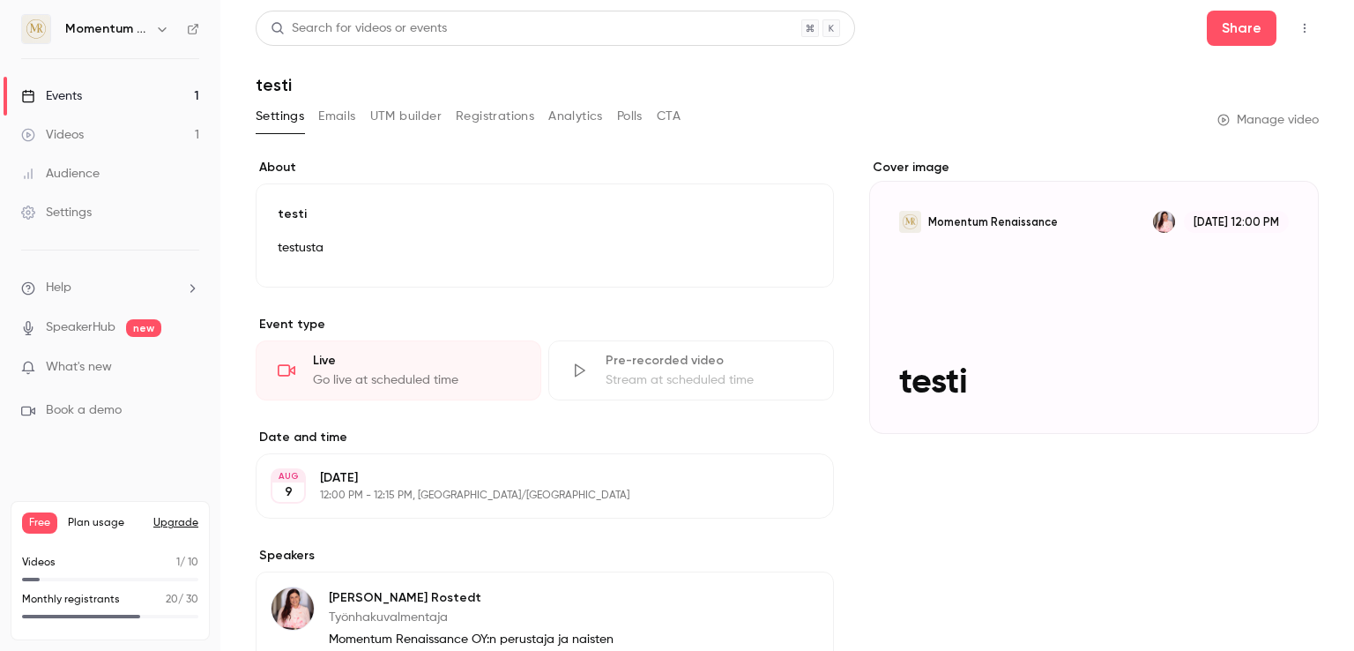
click at [96, 95] on link "Events 1" at bounding box center [110, 96] width 220 height 39
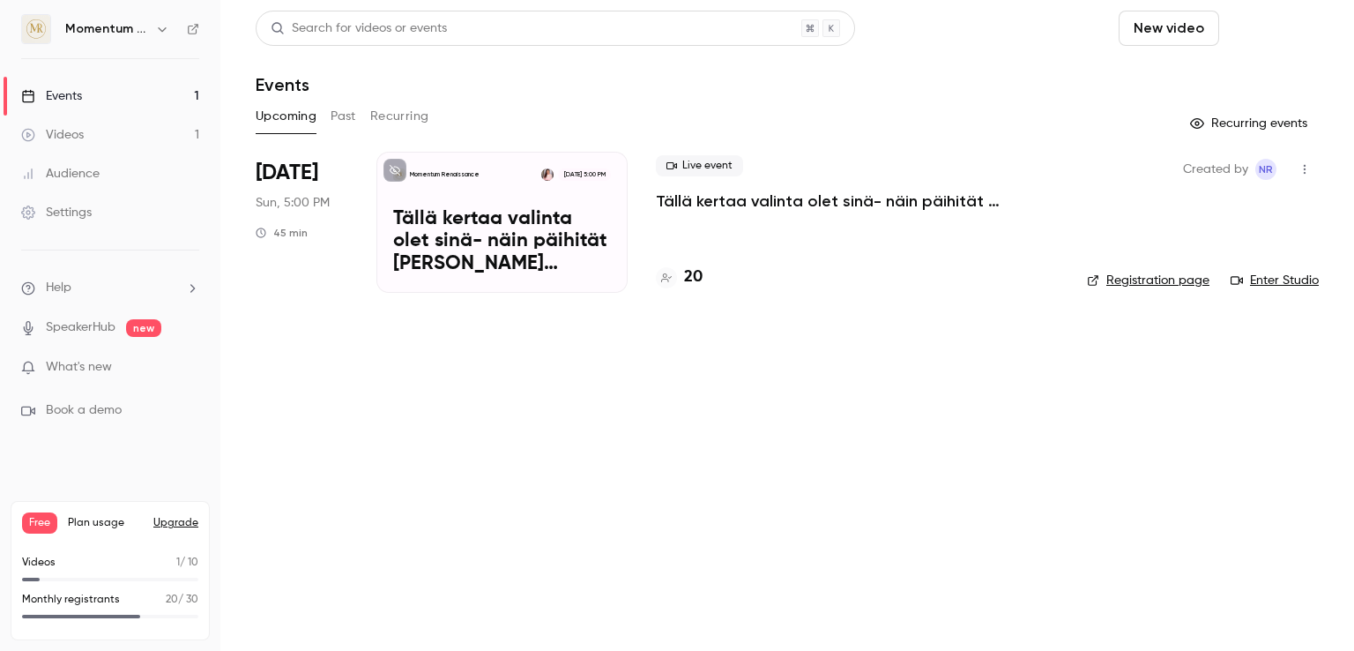
click at [1285, 25] on button "Schedule" at bounding box center [1273, 28] width 93 height 35
click at [1217, 78] on div "One time event" at bounding box center [1237, 77] width 134 height 18
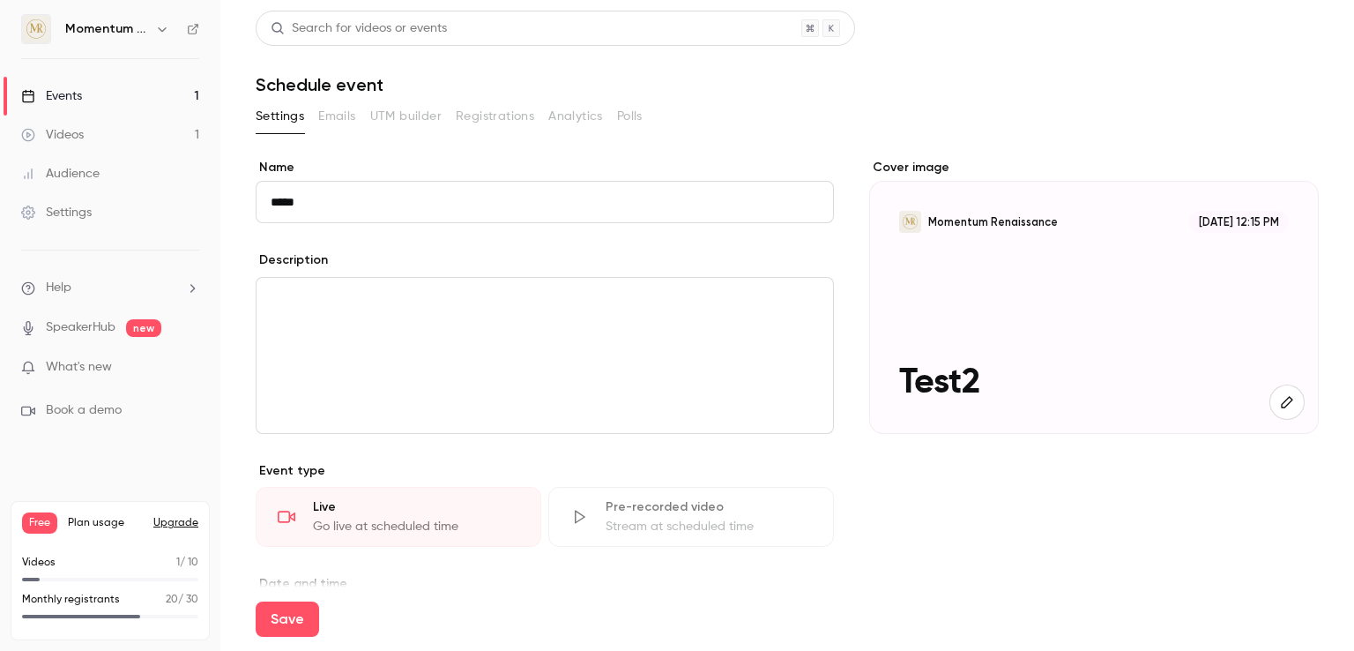
type input "*****"
click at [322, 340] on div "editor" at bounding box center [545, 355] width 577 height 155
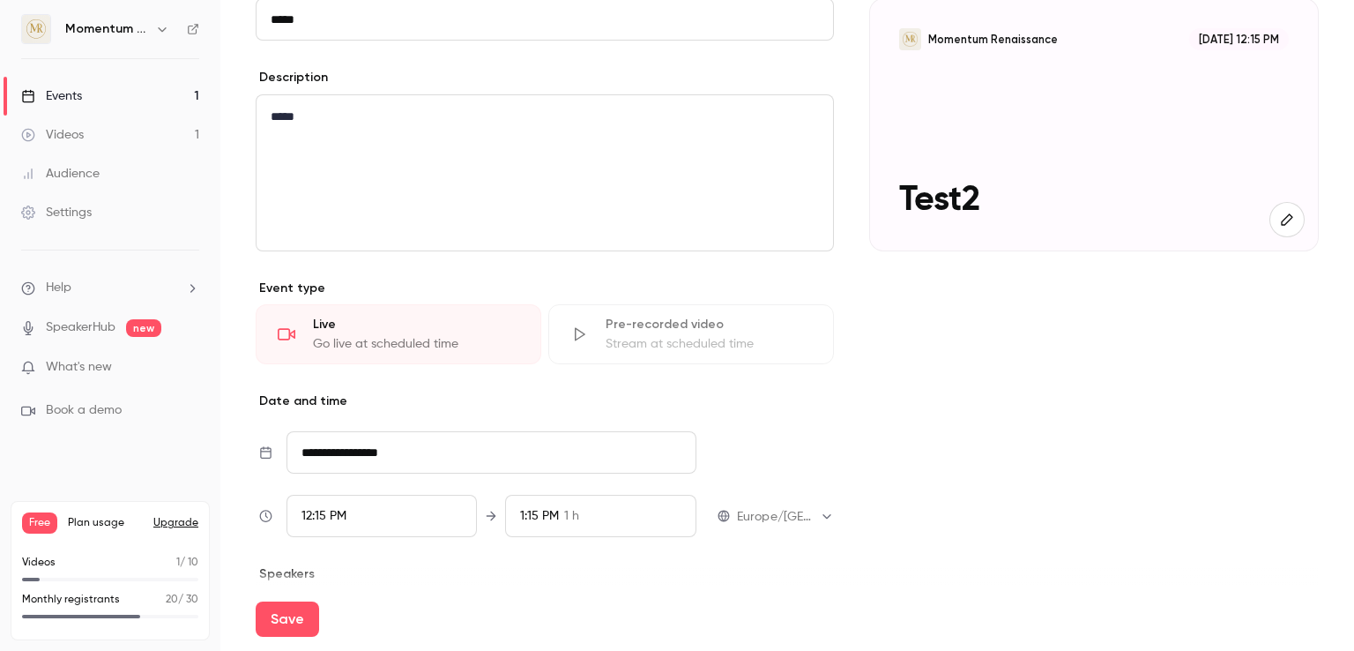
scroll to position [334, 0]
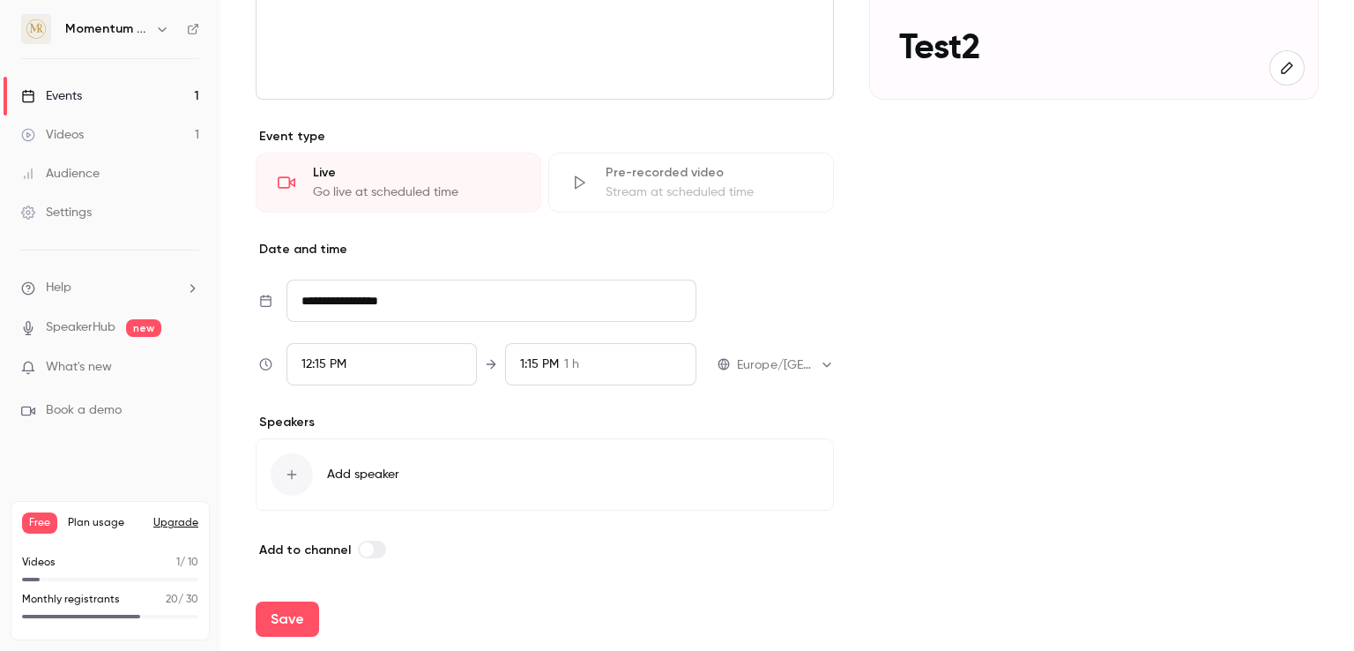
click at [399, 362] on div "12:15 PM" at bounding box center [382, 364] width 190 height 42
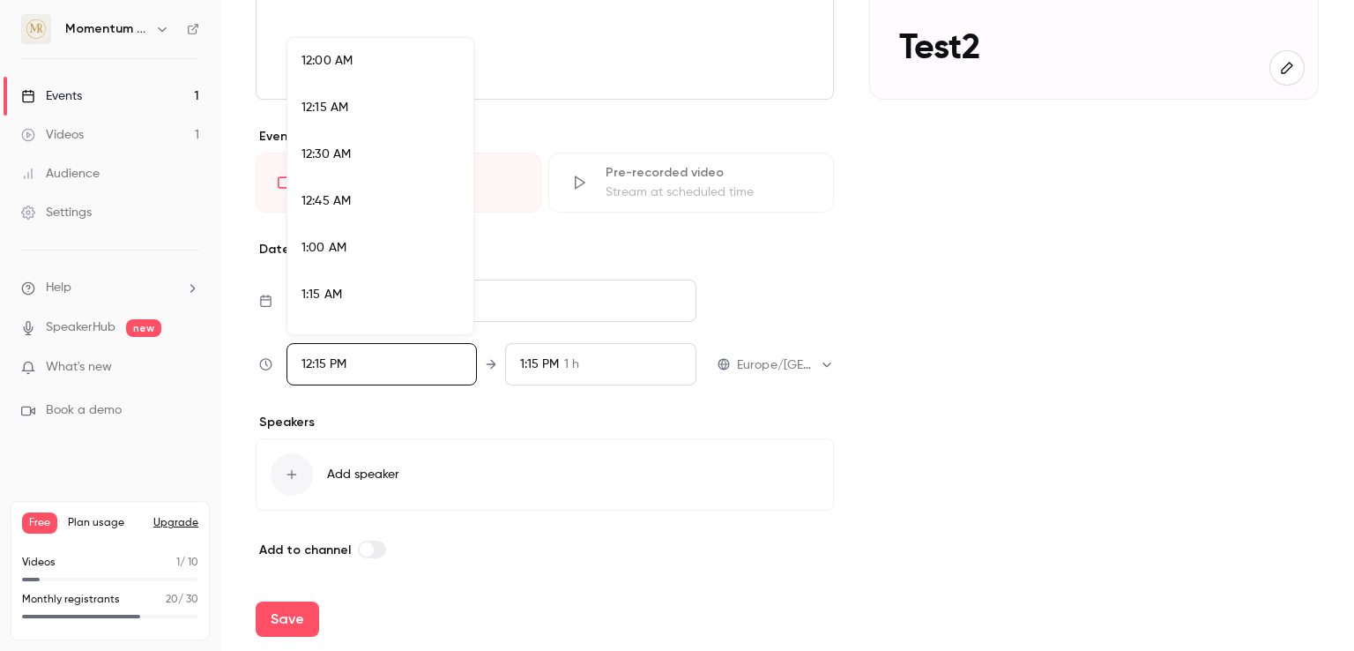
scroll to position [2165, 0]
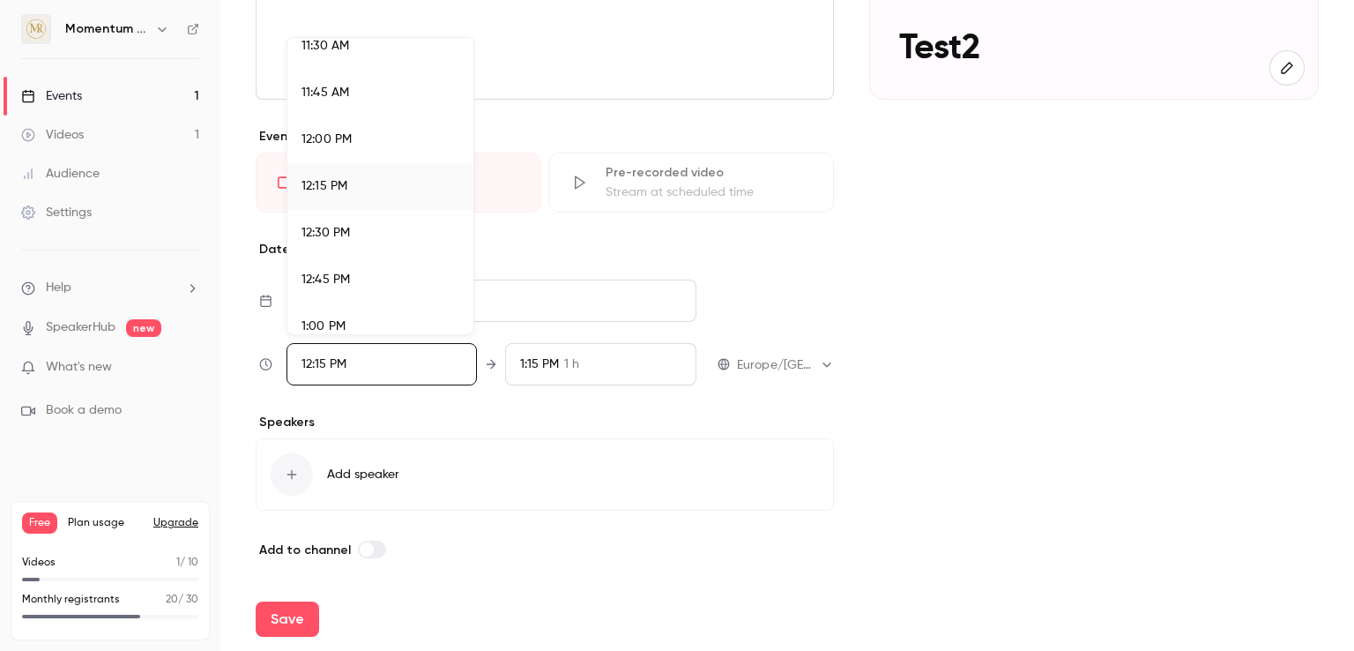
click at [372, 229] on div "12:30 PM" at bounding box center [381, 233] width 158 height 19
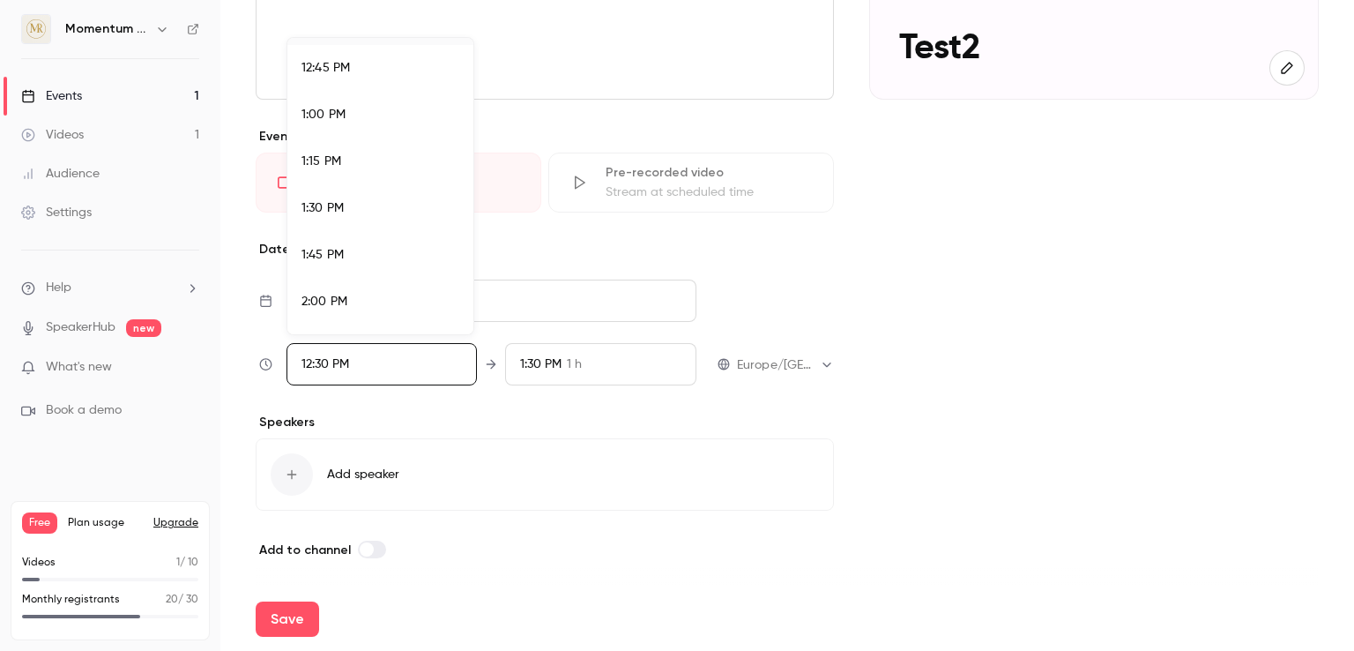
scroll to position [2382, 0]
click at [358, 209] on div "1:30 PM" at bounding box center [381, 203] width 158 height 19
click at [589, 367] on div at bounding box center [677, 325] width 1354 height 651
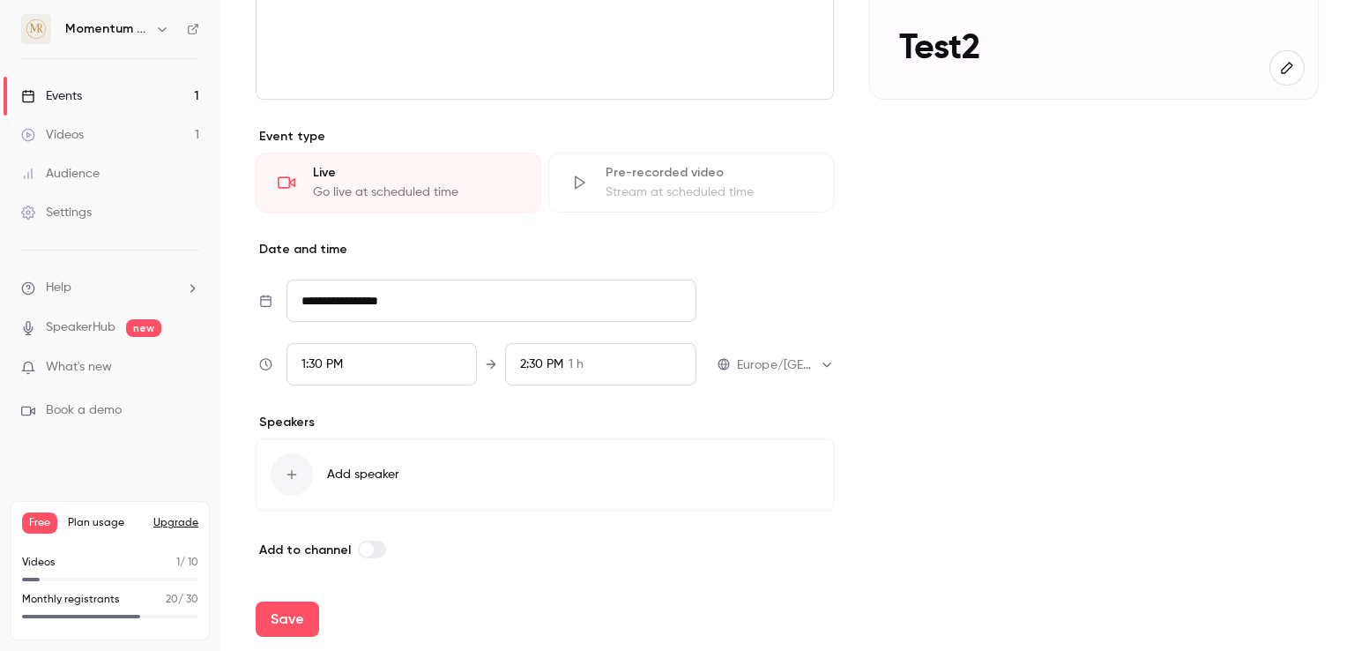
scroll to position [2165, 0]
click at [589, 367] on div "2:30 PM 1 h" at bounding box center [600, 364] width 190 height 42
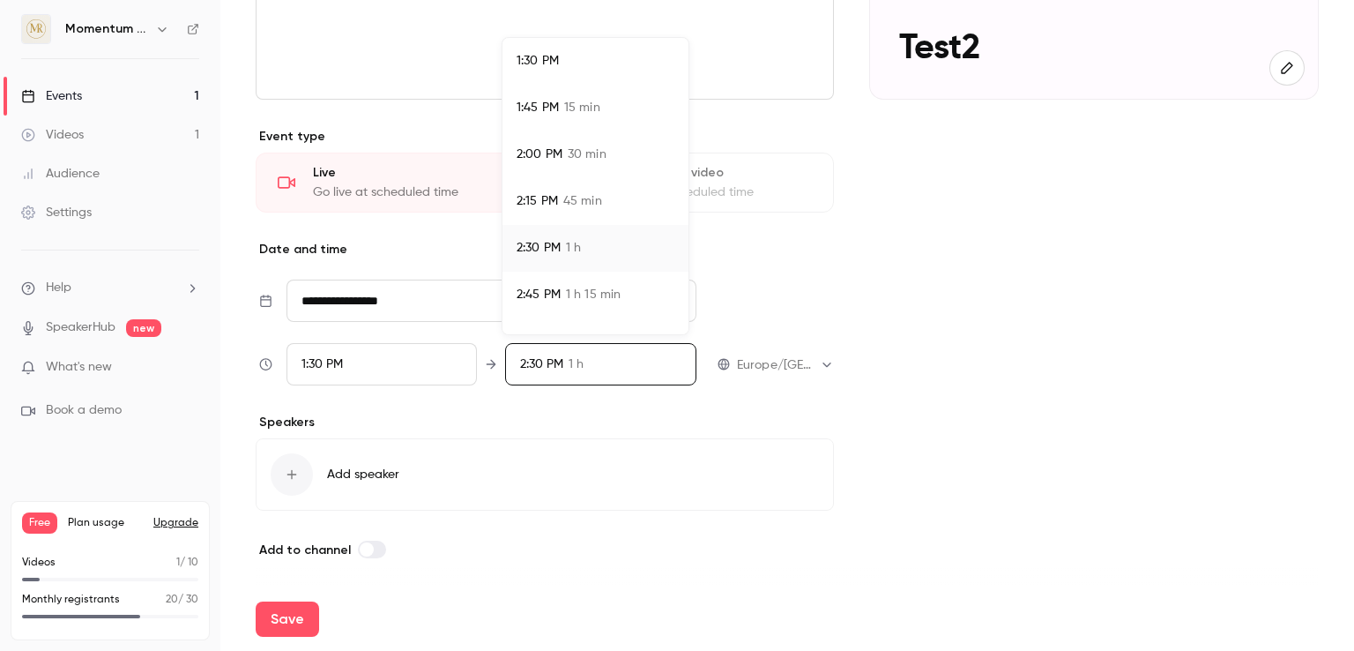
click at [582, 148] on span "30 min" at bounding box center [587, 154] width 39 height 19
click at [504, 500] on div at bounding box center [677, 325] width 1354 height 651
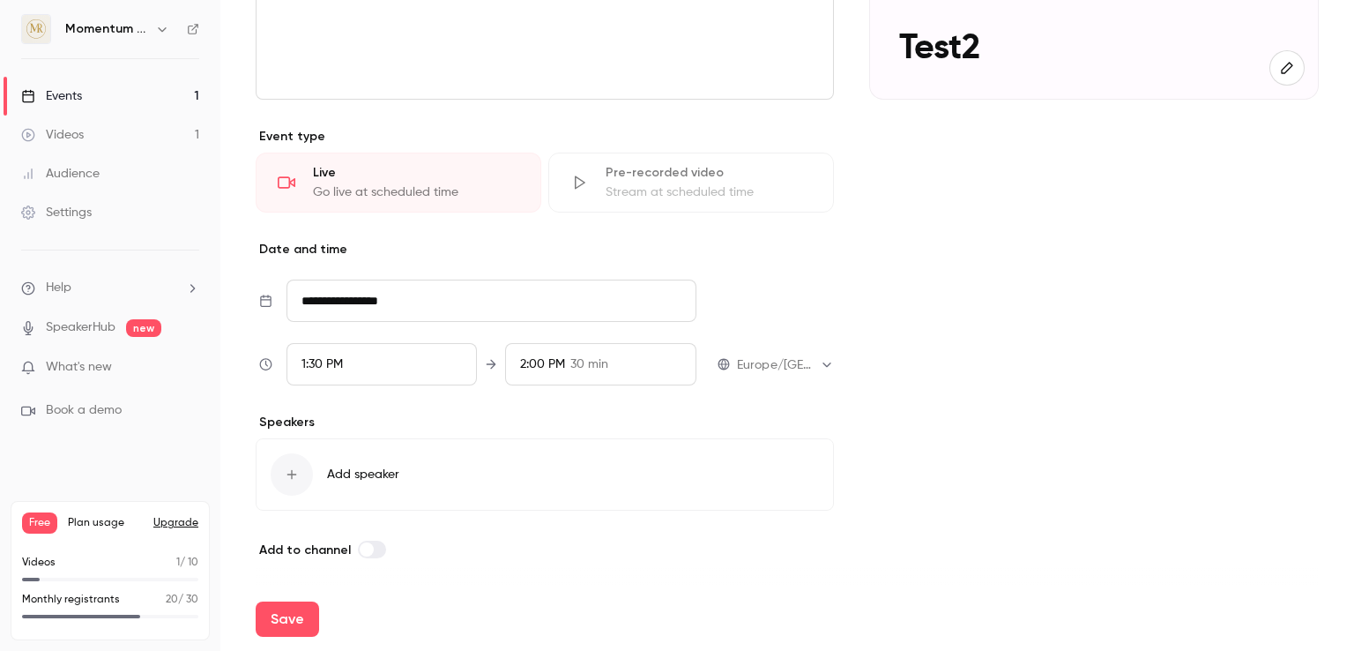
click at [359, 475] on span "Add speaker" at bounding box center [363, 475] width 72 height 18
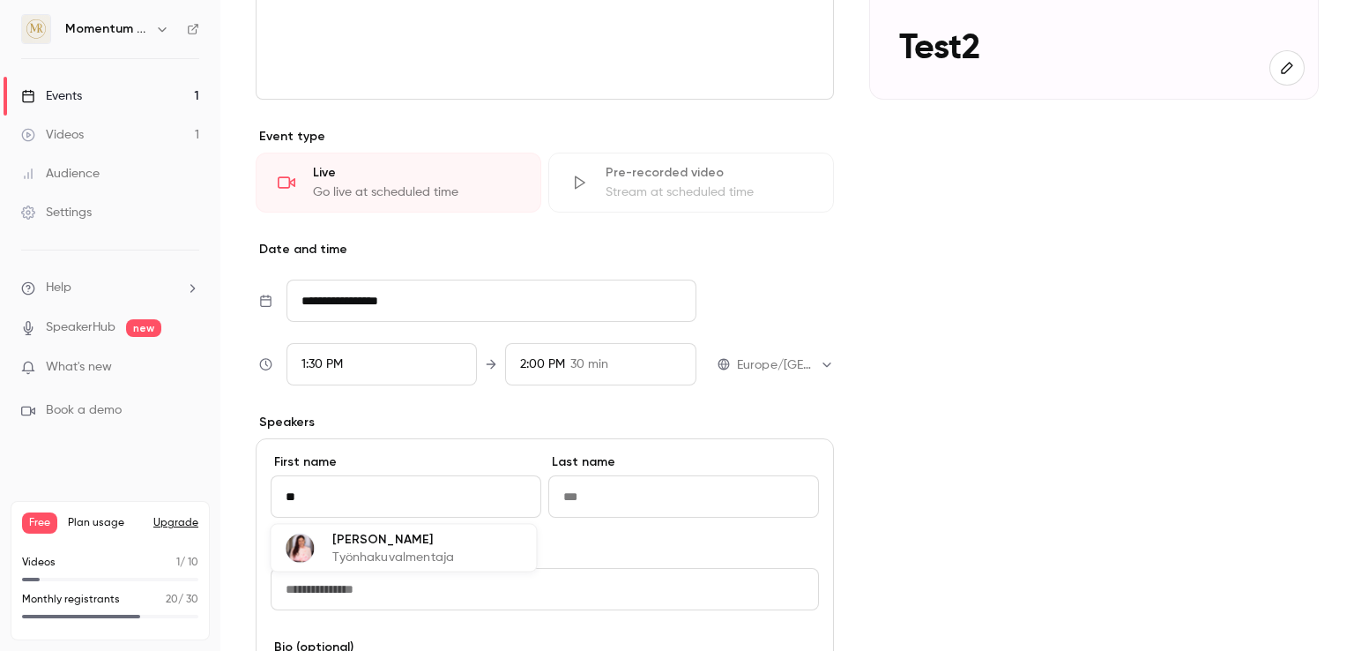
type input "****"
type input "*******"
click at [413, 556] on p "Työnhakuvalmentaja" at bounding box center [393, 557] width 122 height 18
type input "**********"
type textarea "**********"
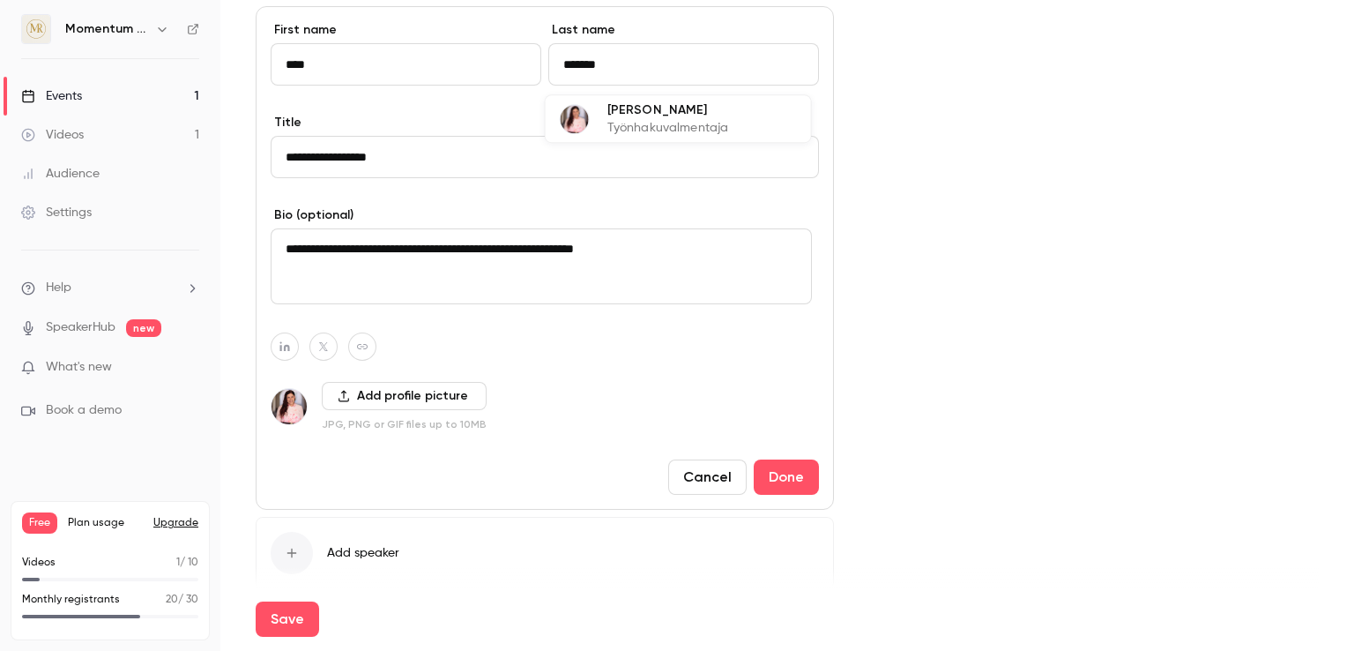
scroll to position [770, 0]
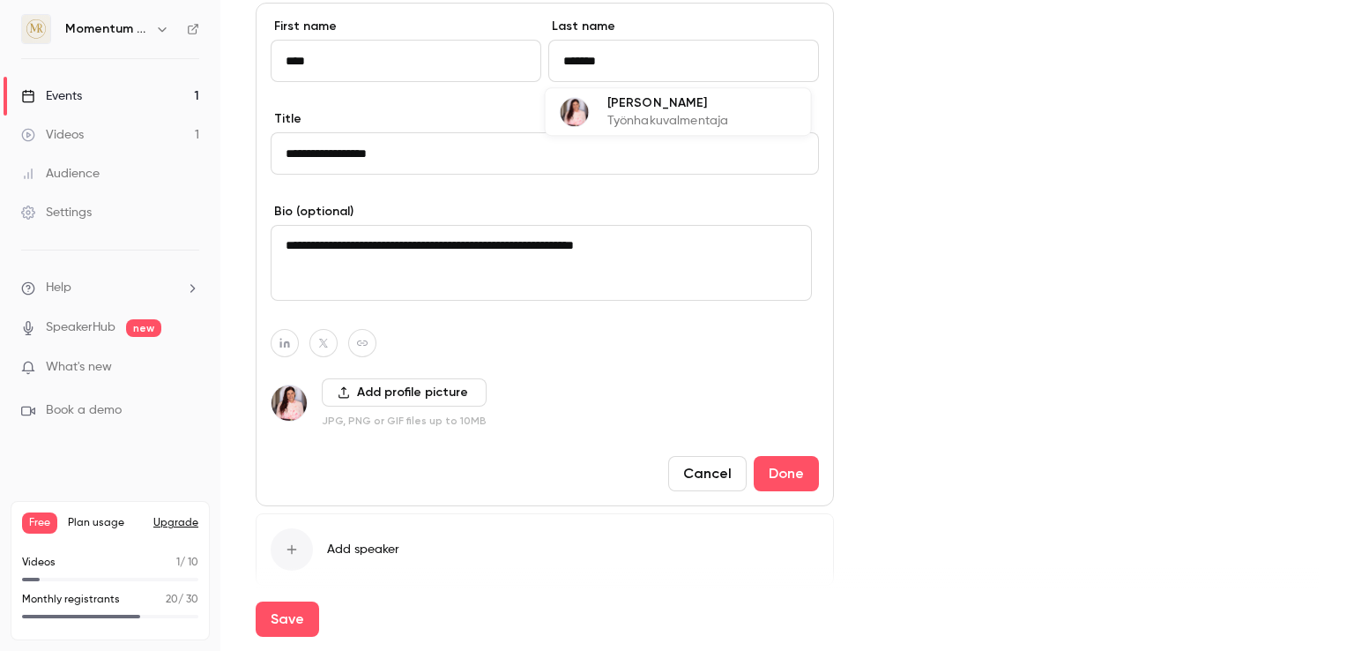
click at [743, 485] on div "Cancel Done" at bounding box center [743, 473] width 151 height 35
click at [758, 488] on button "Done" at bounding box center [786, 473] width 65 height 35
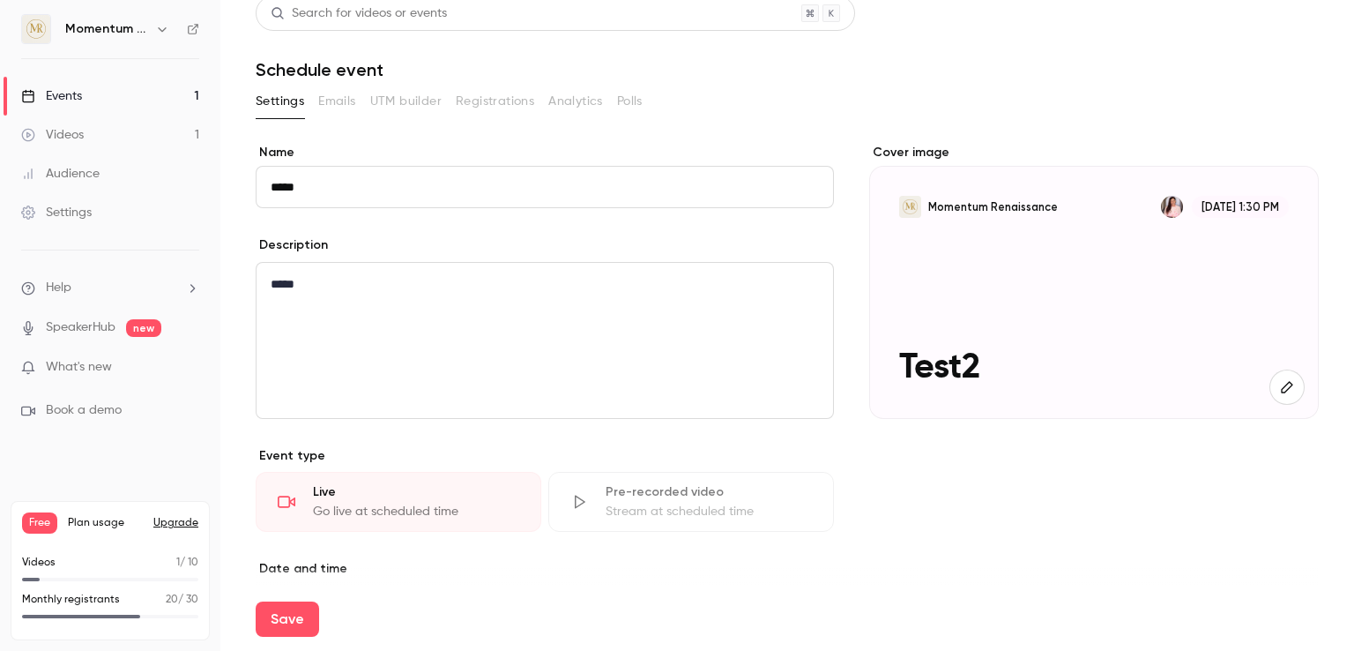
scroll to position [0, 0]
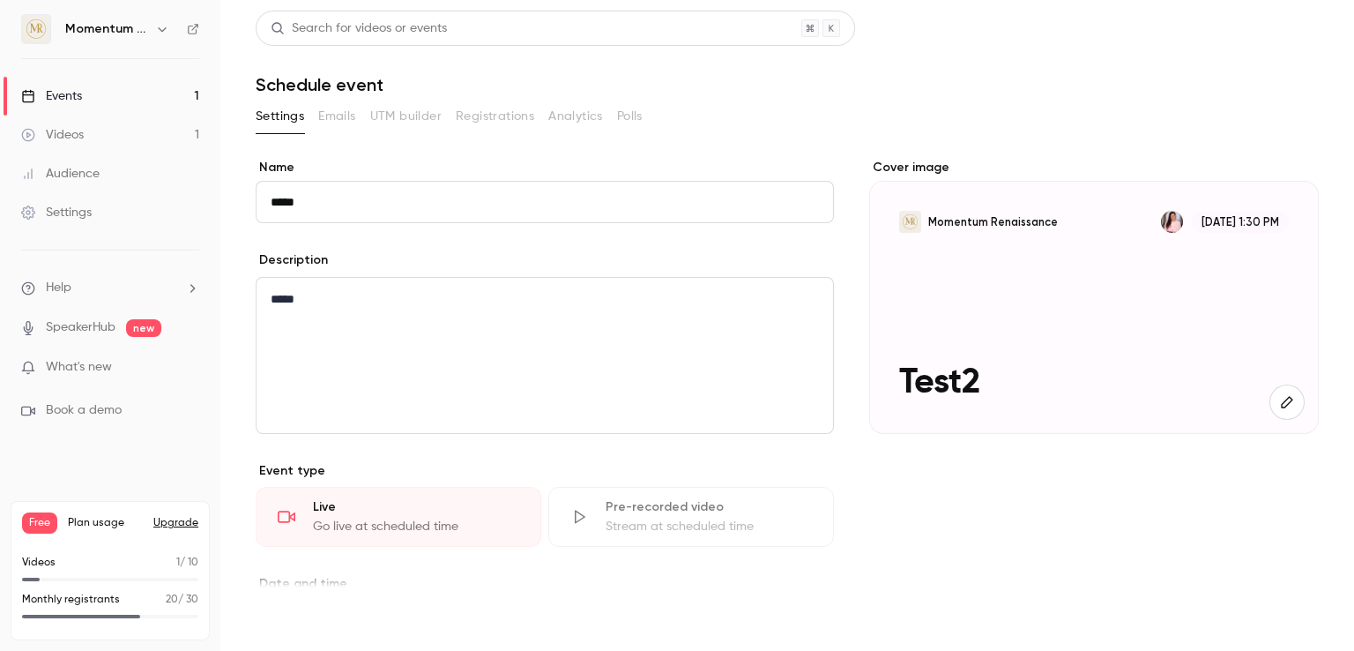
click at [295, 625] on button "Save" at bounding box center [287, 618] width 63 height 35
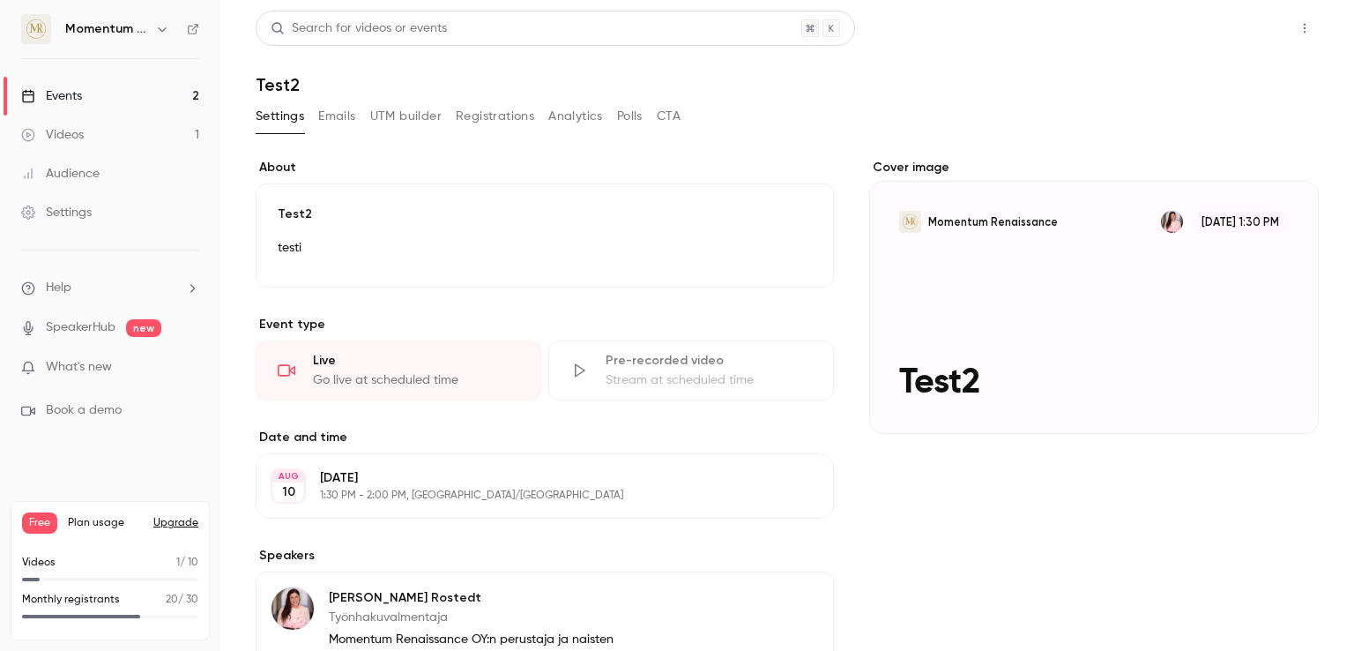
click at [1249, 33] on button "Share" at bounding box center [1242, 28] width 70 height 35
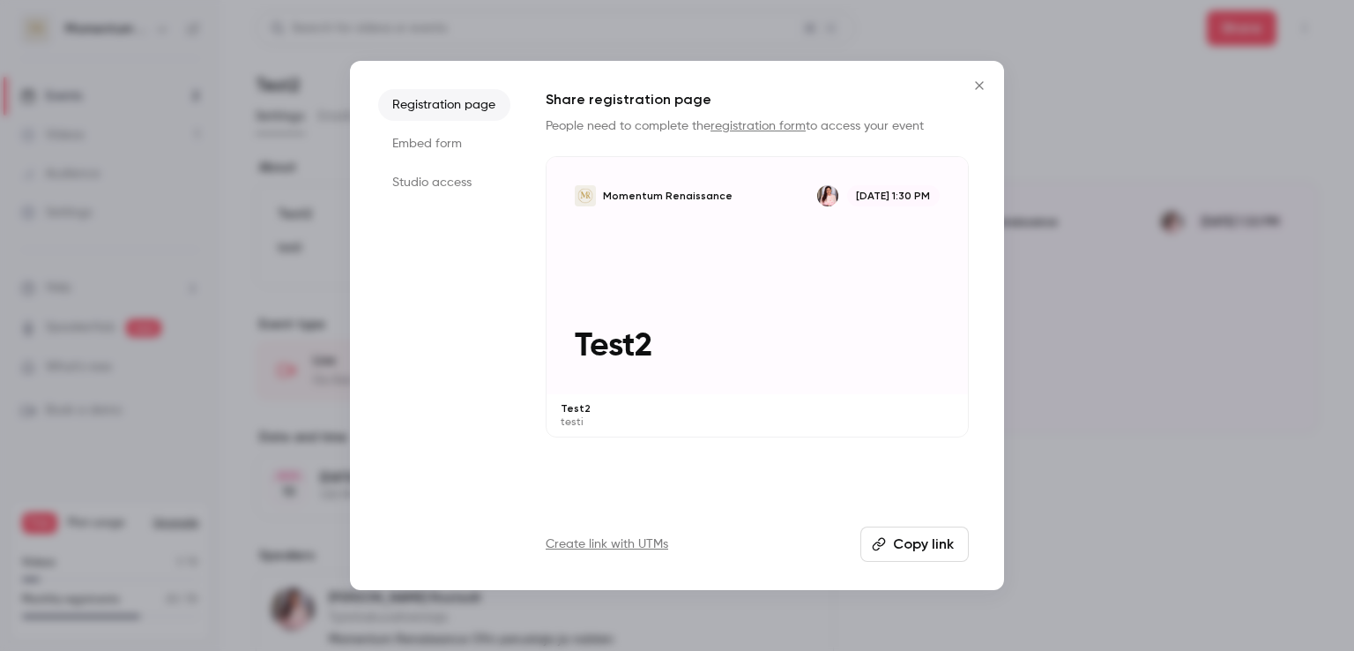
click at [913, 551] on button "Copy link" at bounding box center [915, 543] width 108 height 35
click at [1194, 266] on div at bounding box center [677, 325] width 1354 height 651
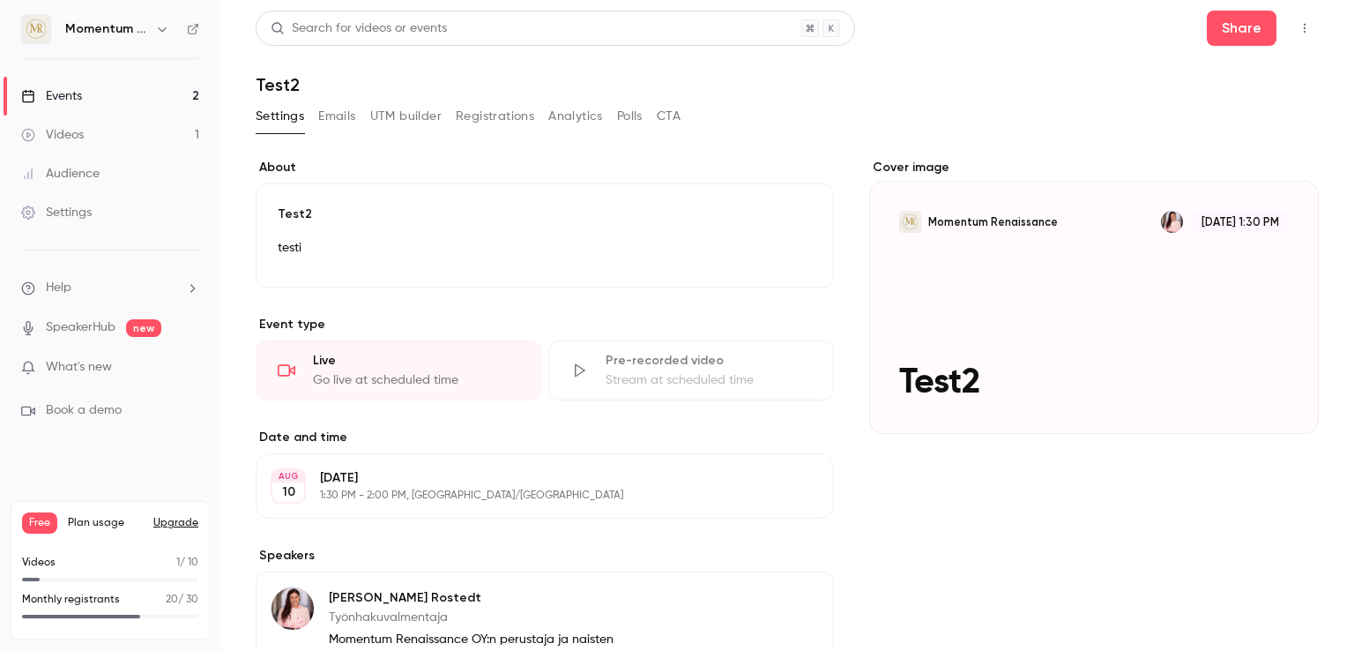
click at [400, 371] on div "Go live at scheduled time" at bounding box center [416, 380] width 206 height 18
click at [105, 89] on link "Events 2" at bounding box center [110, 96] width 220 height 39
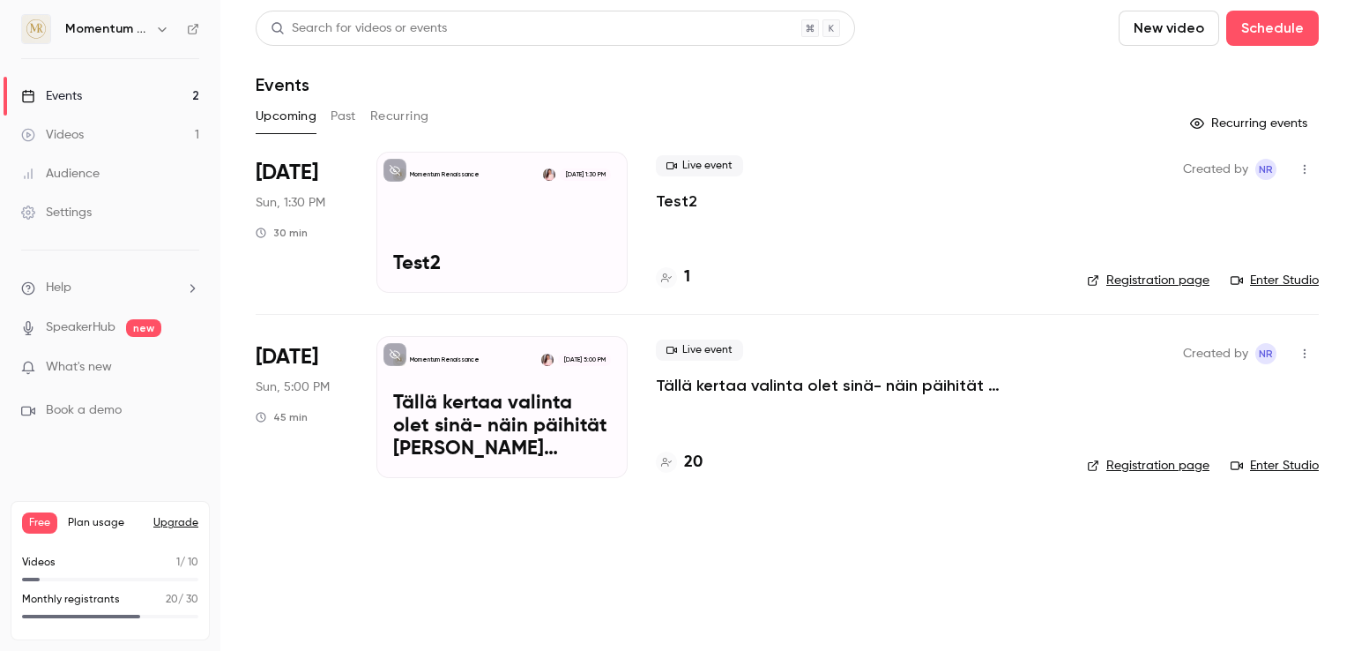
click at [1271, 276] on link "Enter Studio" at bounding box center [1275, 281] width 88 height 18
